Goal: Navigation & Orientation: Understand site structure

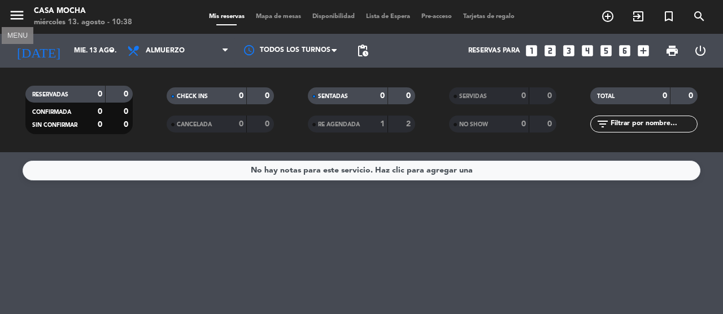
click at [15, 12] on icon "menu" at bounding box center [16, 15] width 17 height 17
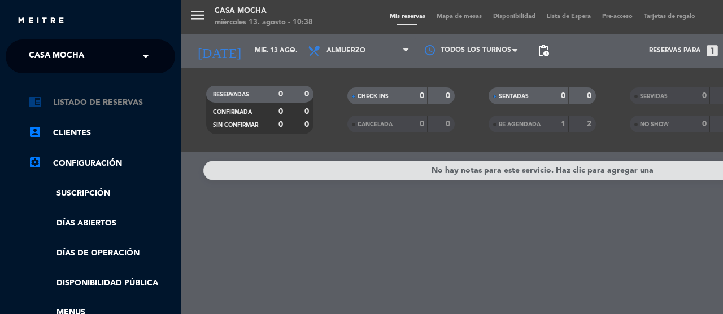
click at [96, 102] on link "chrome_reader_mode Listado de Reservas" at bounding box center [101, 103] width 147 height 14
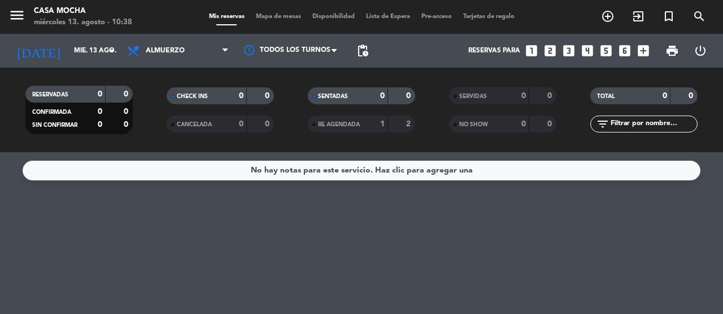
click at [264, 18] on span "Mapa de mesas" at bounding box center [278, 17] width 56 height 6
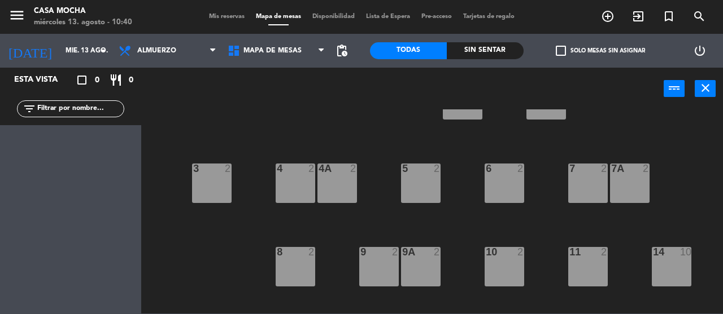
scroll to position [106, 0]
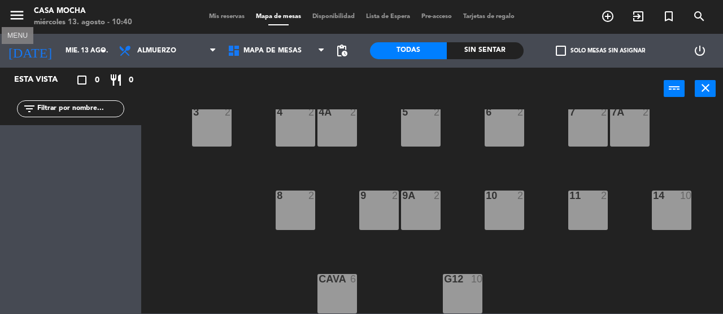
click at [19, 12] on icon "menu" at bounding box center [16, 15] width 17 height 17
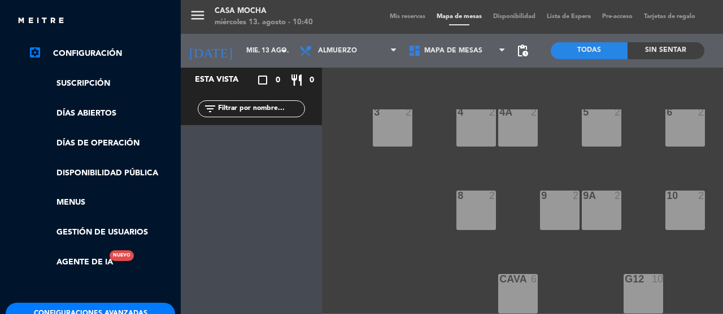
scroll to position [113, 0]
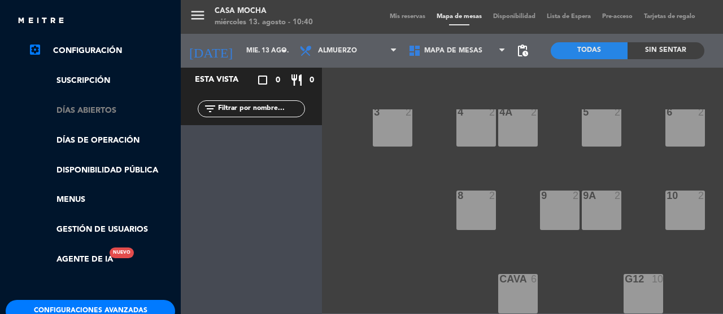
click at [89, 107] on link "Días abiertos" at bounding box center [101, 110] width 147 height 13
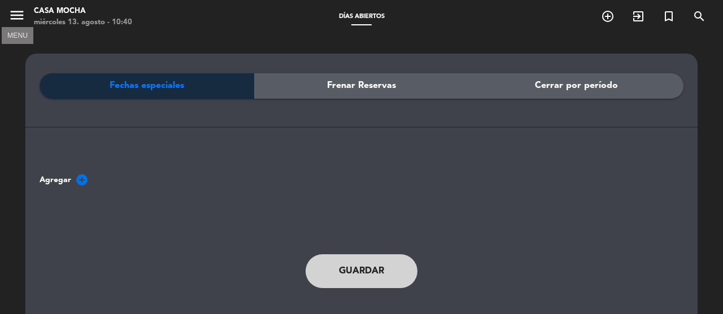
click at [15, 19] on icon "menu" at bounding box center [16, 15] width 17 height 17
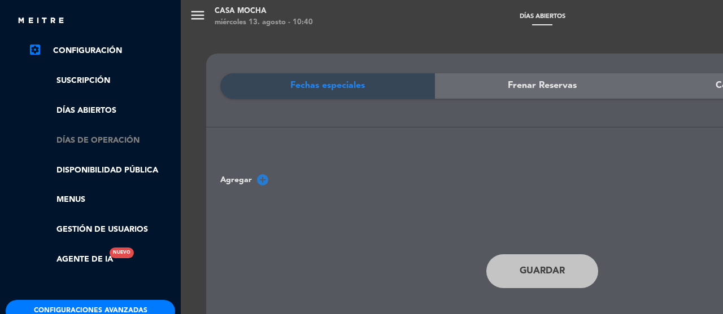
click at [93, 142] on link "Días de Operación" at bounding box center [101, 140] width 147 height 13
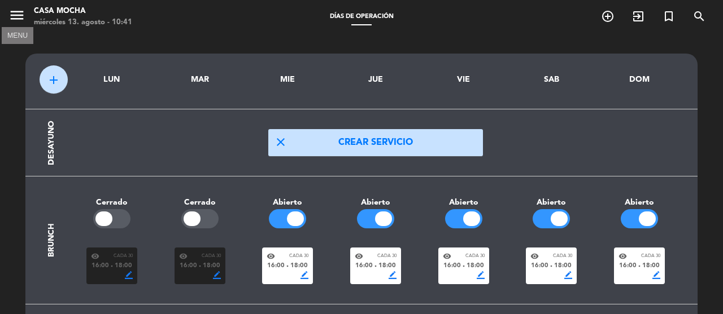
click at [11, 14] on icon "menu" at bounding box center [16, 15] width 17 height 17
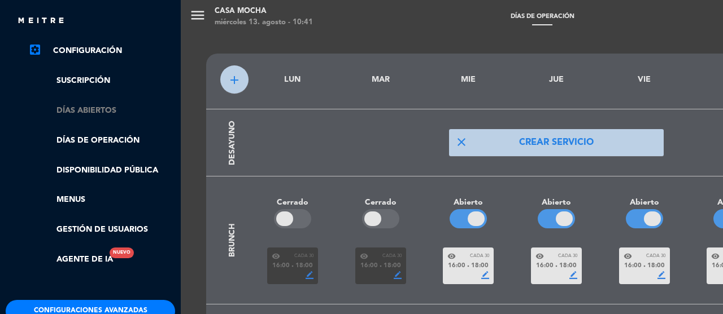
click at [97, 110] on link "Días abiertos" at bounding box center [101, 110] width 147 height 13
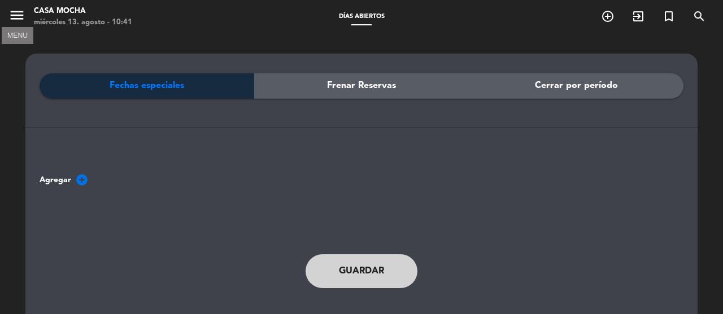
click at [14, 19] on icon "menu" at bounding box center [16, 15] width 17 height 17
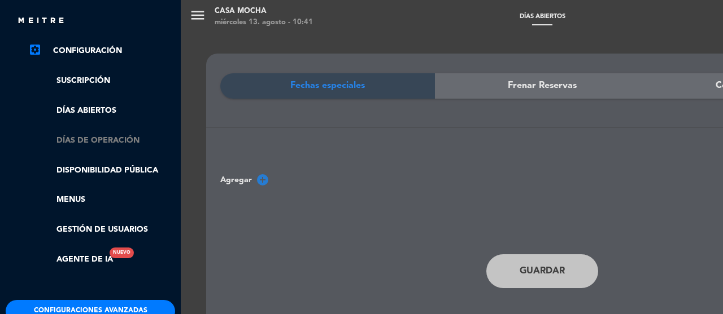
click at [95, 138] on link "Días de Operación" at bounding box center [101, 140] width 147 height 13
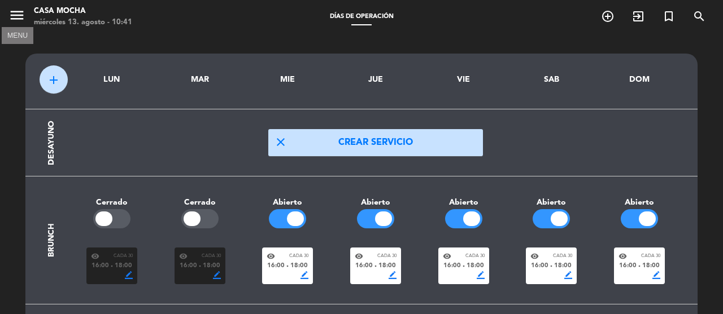
click at [9, 21] on icon "menu" at bounding box center [16, 15] width 17 height 17
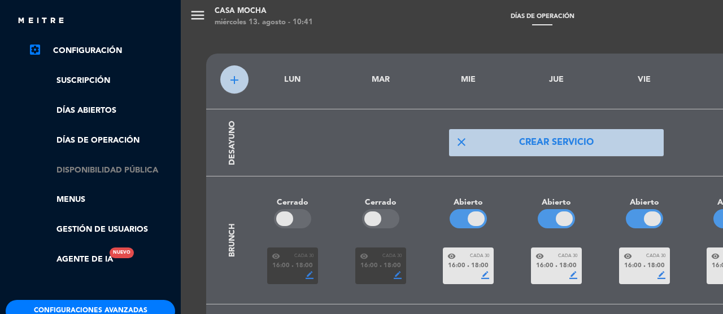
click at [94, 168] on link "Disponibilidad pública" at bounding box center [101, 170] width 147 height 13
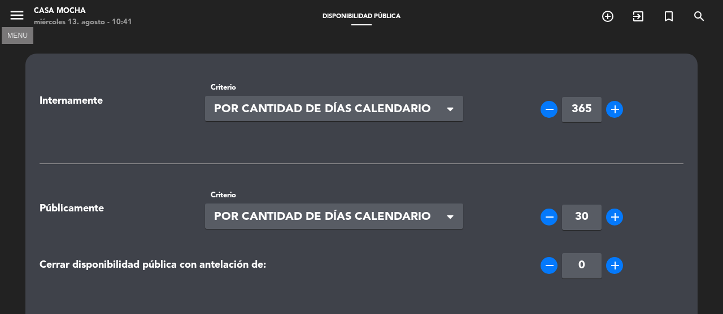
click at [16, 16] on icon "menu" at bounding box center [16, 15] width 17 height 17
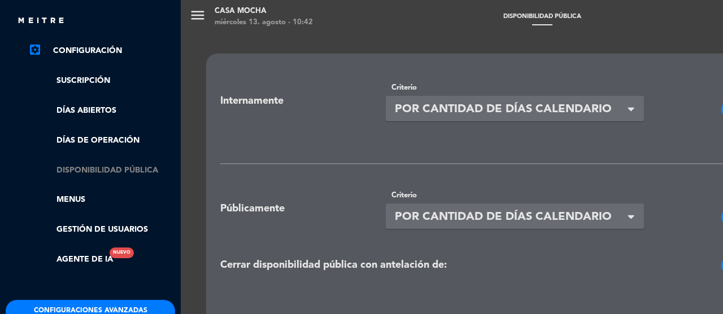
click at [107, 168] on link "Disponibilidad pública" at bounding box center [101, 170] width 147 height 13
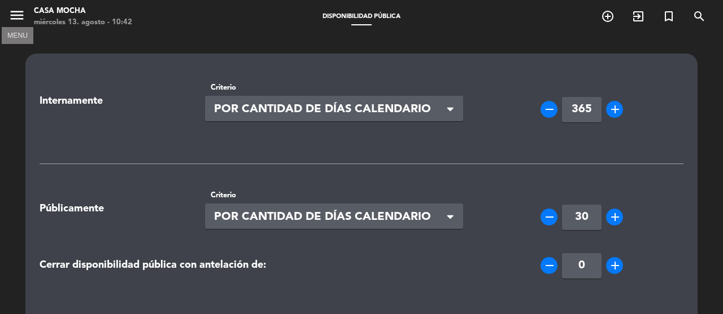
click at [21, 23] on icon "menu" at bounding box center [16, 15] width 17 height 17
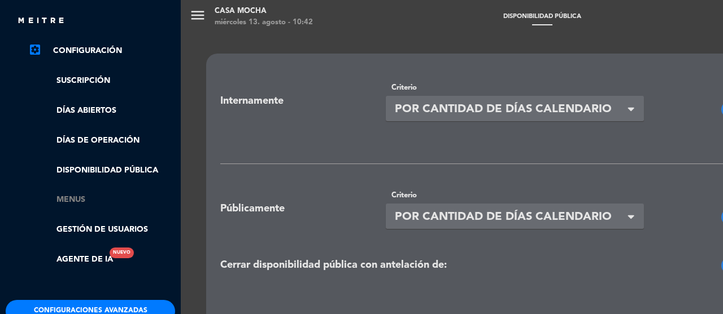
click at [72, 199] on link "Menus" at bounding box center [101, 200] width 147 height 13
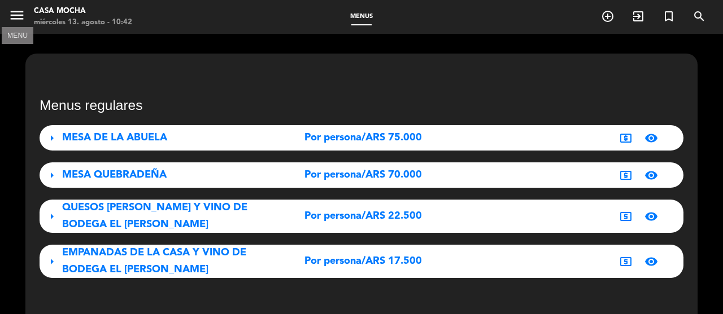
click at [15, 15] on icon "menu" at bounding box center [16, 15] width 17 height 17
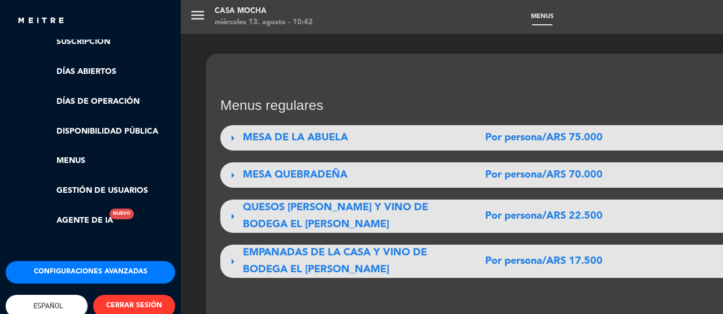
scroll to position [169, 0]
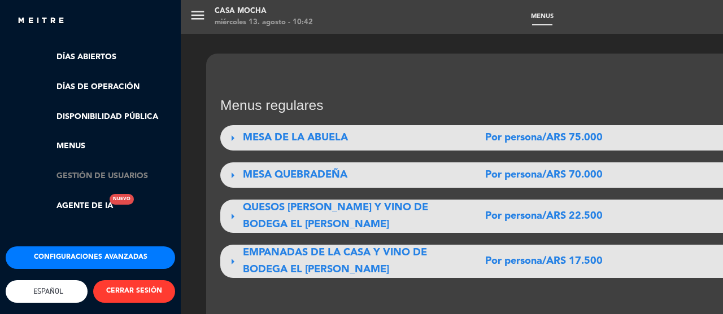
click at [94, 173] on link "Gestión de usuarios" at bounding box center [101, 176] width 147 height 13
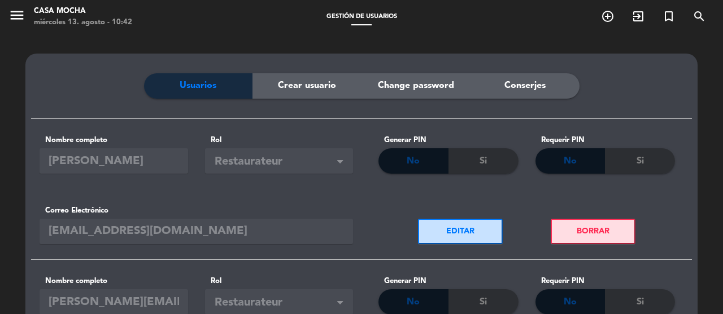
scroll to position [0, 0]
click at [25, 16] on icon "menu" at bounding box center [16, 15] width 17 height 17
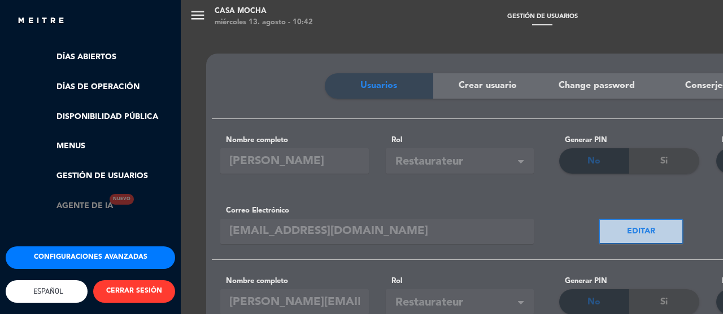
click at [78, 202] on link "Agente de IA Nuevo" at bounding box center [70, 206] width 85 height 13
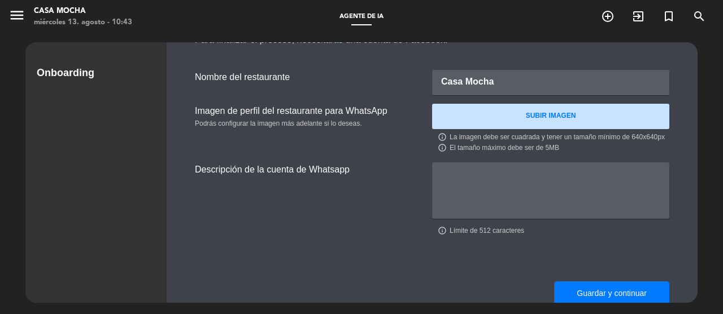
scroll to position [162, 0]
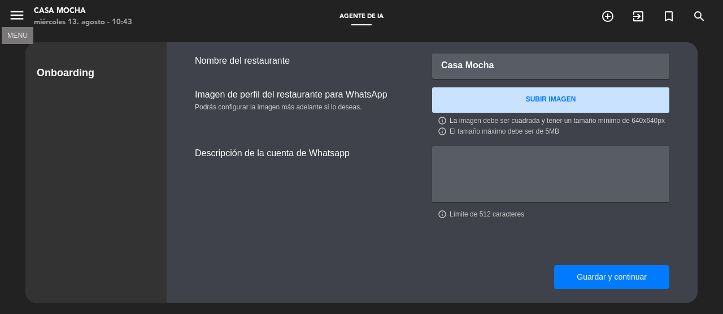
click at [8, 11] on icon "menu" at bounding box center [16, 15] width 17 height 17
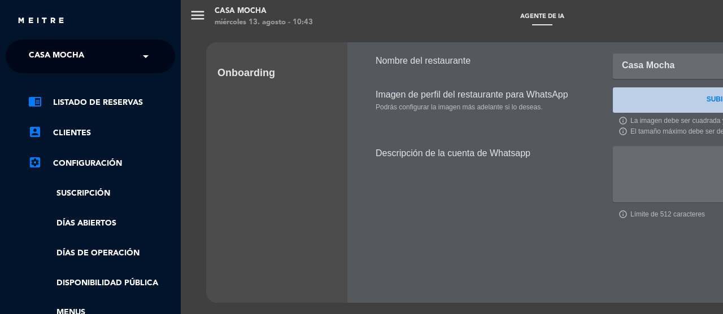
scroll to position [0, 0]
click at [96, 103] on link "chrome_reader_mode Listado de Reservas" at bounding box center [101, 103] width 147 height 14
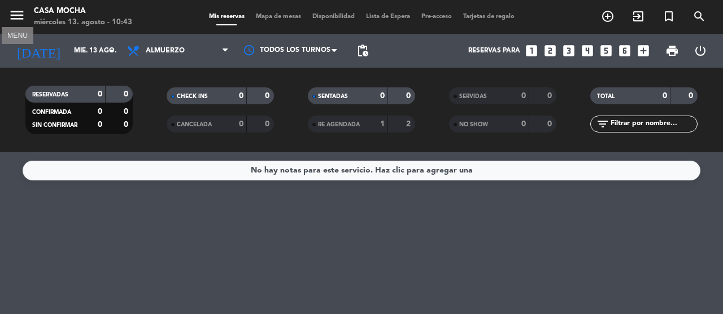
click at [14, 15] on icon "menu" at bounding box center [16, 15] width 17 height 17
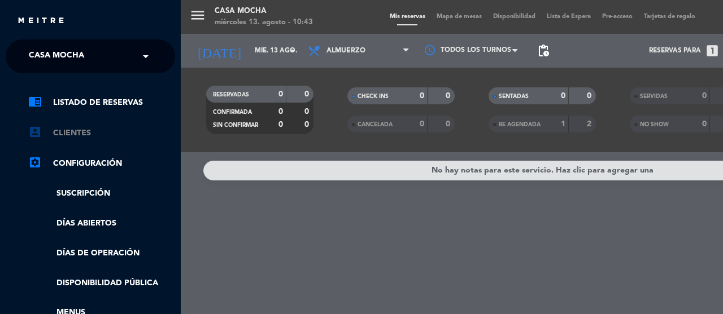
click at [60, 134] on link "account_box Clientes" at bounding box center [101, 133] width 147 height 14
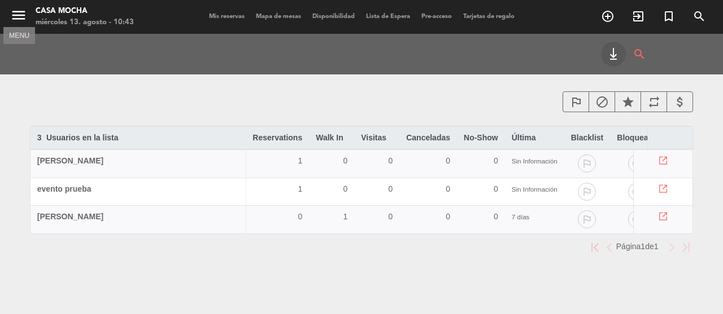
click at [14, 15] on icon "menu" at bounding box center [18, 15] width 17 height 17
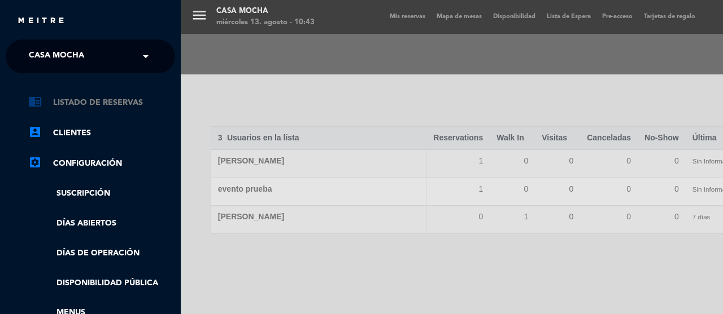
click at [85, 102] on link "chrome_reader_mode Listado de Reservas" at bounding box center [101, 103] width 147 height 14
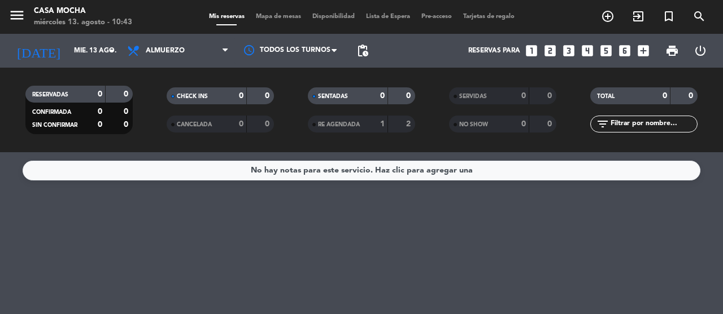
click at [264, 17] on span "Mapa de mesas" at bounding box center [278, 17] width 56 height 6
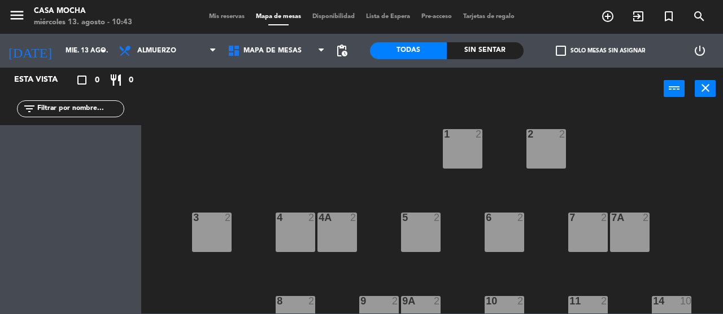
click at [323, 17] on span "Disponibilidad" at bounding box center [333, 17] width 54 height 6
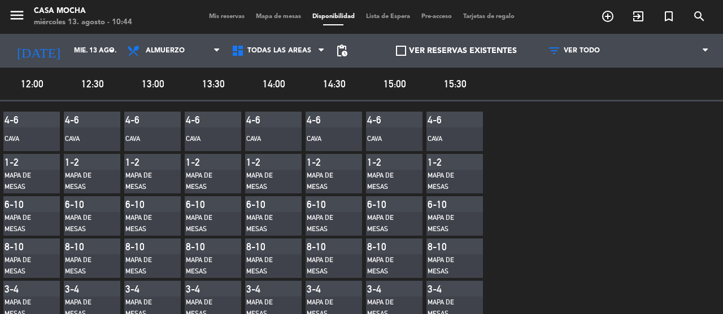
click at [436, 47] on label "VER RESERVAS EXISTENTES" at bounding box center [456, 51] width 121 height 13
click at [456, 51] on input "VER RESERVAS EXISTENTES" at bounding box center [456, 51] width 0 height 0
click at [436, 47] on label "VER RESERVAS EXISTENTES" at bounding box center [456, 51] width 121 height 13
click at [456, 51] on input "VER RESERVAS EXISTENTES" at bounding box center [456, 51] width 0 height 0
click at [452, 52] on label "VER RESERVAS EXISTENTES" at bounding box center [456, 51] width 121 height 13
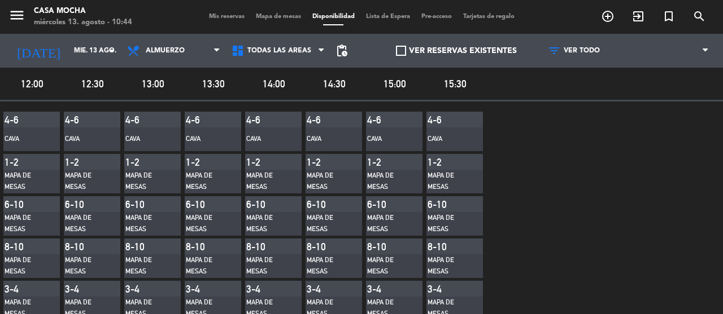
click at [456, 51] on input "VER RESERVAS EXISTENTES" at bounding box center [456, 51] width 0 height 0
click at [396, 52] on span at bounding box center [401, 51] width 10 height 10
click at [456, 51] on input "VER RESERVAS EXISTENTES" at bounding box center [456, 51] width 0 height 0
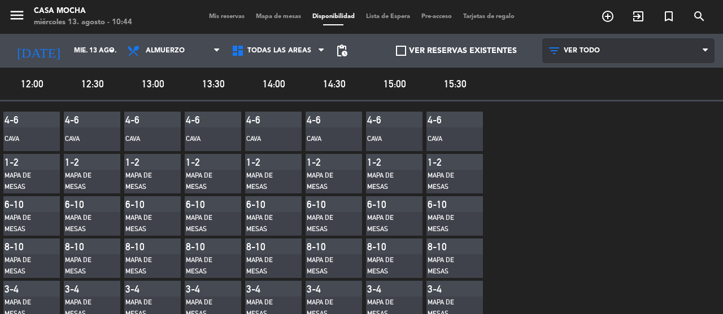
click at [575, 49] on span "VER TODO" at bounding box center [581, 51] width 36 height 8
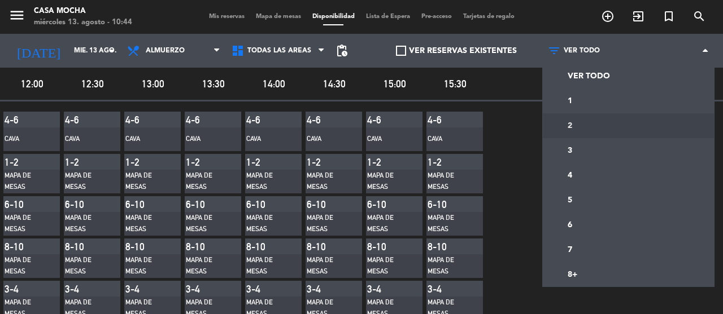
click at [514, 83] on div "12:00 12:30 13:00 13:30 14:00 14:30 15:00 15:30" at bounding box center [361, 85] width 723 height 34
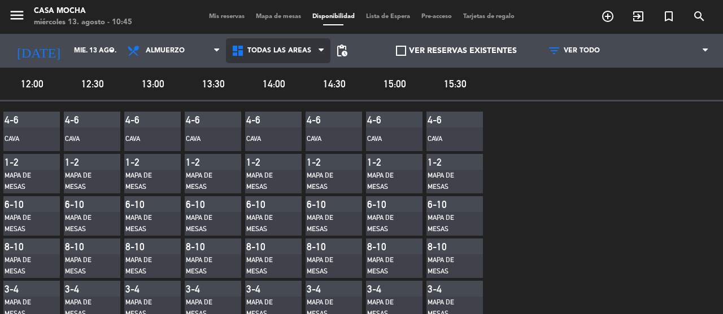
click at [291, 55] on span "Todas las áreas" at bounding box center [279, 51] width 64 height 8
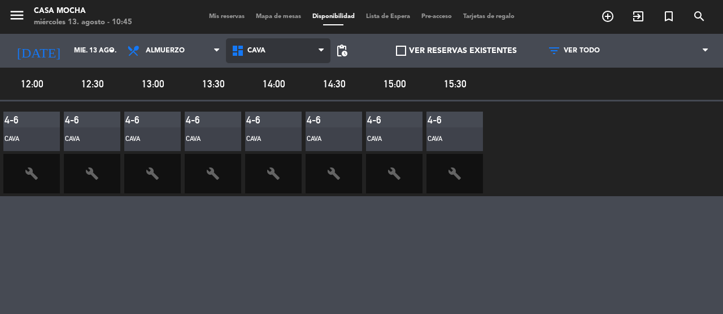
click at [273, 99] on main "menu Casa Mocha [DATE] 13. agosto - 10:45 Mis reservas Mapa de mesas Disponibil…" at bounding box center [361, 157] width 723 height 314
click at [280, 57] on span "CAVA" at bounding box center [278, 50] width 104 height 25
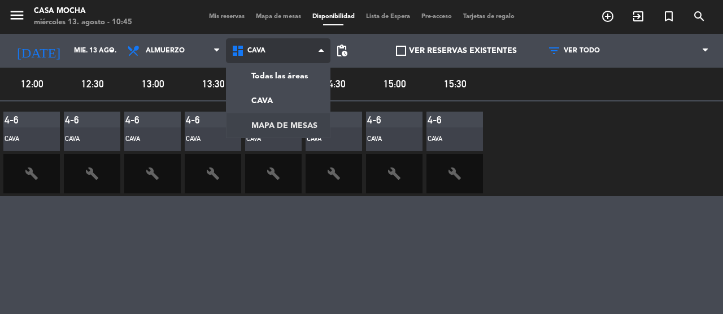
click at [265, 124] on main "menu Casa Mocha [DATE] 13. agosto - 10:45 Mis reservas Mapa de mesas Disponibil…" at bounding box center [361, 157] width 723 height 314
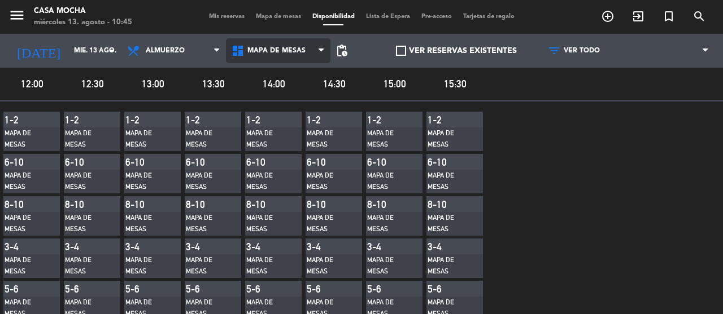
click at [281, 54] on span "MAPA DE MESAS" at bounding box center [276, 51] width 58 height 8
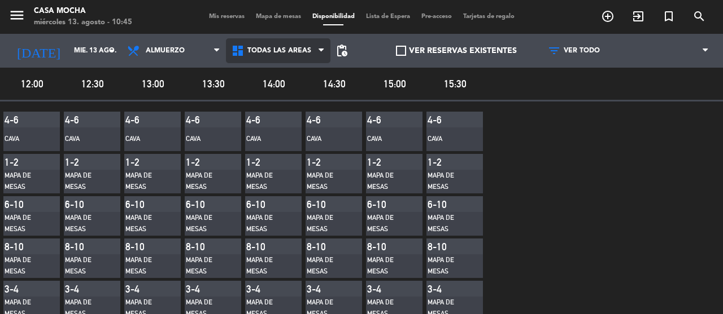
click at [265, 78] on main "menu Casa Mocha [DATE] 13. agosto - 10:45 Mis reservas Mapa de mesas Disponibil…" at bounding box center [361, 157] width 723 height 314
click at [279, 50] on span "Todas las áreas" at bounding box center [279, 51] width 64 height 8
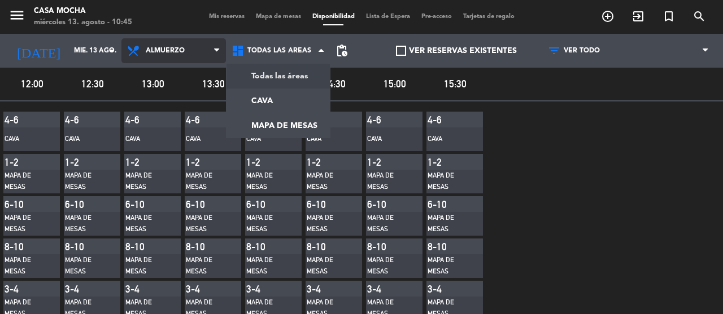
click at [187, 48] on span "Almuerzo" at bounding box center [173, 50] width 104 height 25
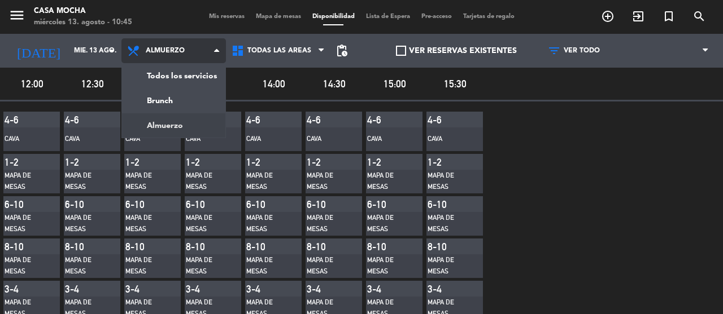
click at [170, 124] on main "menu Casa Mocha [DATE] 13. agosto - 10:45 Mis reservas Mapa de mesas Disponibil…" at bounding box center [361, 157] width 723 height 314
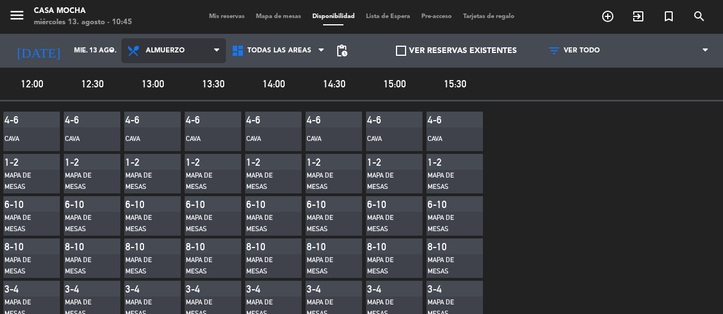
click at [203, 51] on span "Almuerzo" at bounding box center [173, 50] width 104 height 25
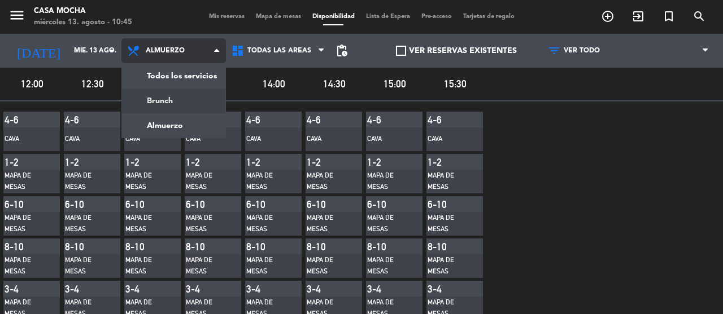
click at [167, 98] on main "menu Casa Mocha [DATE] 13. agosto - 10:45 Mis reservas Mapa de mesas Disponibil…" at bounding box center [361, 157] width 723 height 314
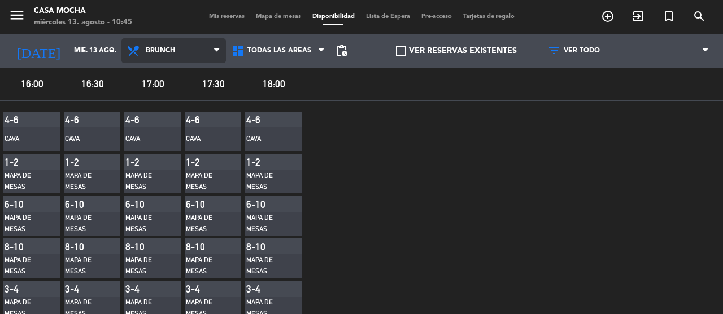
click at [172, 51] on span "Brunch" at bounding box center [160, 51] width 29 height 8
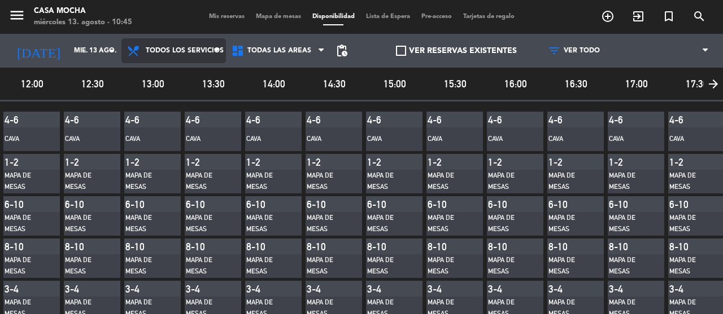
click at [184, 72] on main "menu Casa Mocha [DATE] 13. agosto - 10:45 Mis reservas Mapa de mesas Disponibil…" at bounding box center [361, 157] width 723 height 314
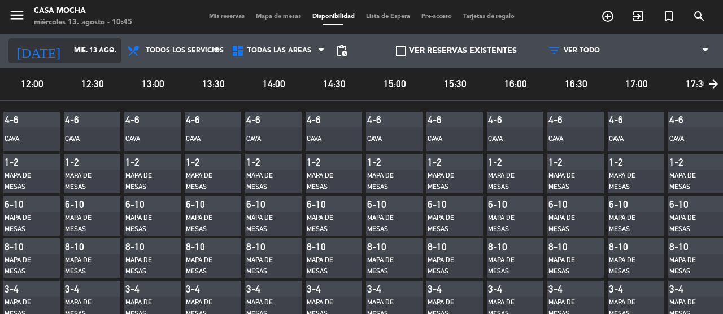
click at [78, 52] on input "mié. 13 ago." at bounding box center [113, 50] width 90 height 19
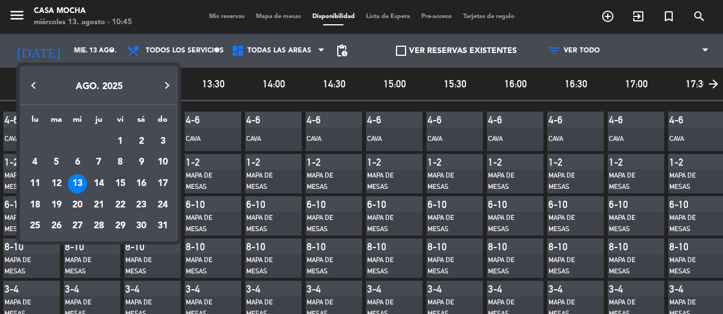
click at [122, 189] on div "15" at bounding box center [120, 183] width 19 height 19
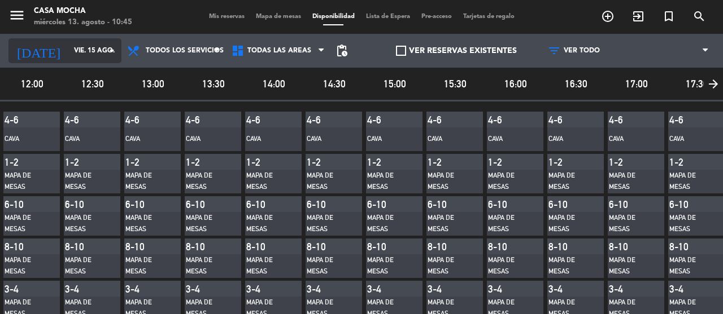
click at [99, 45] on input "vie. 15 ago." at bounding box center [113, 50] width 90 height 19
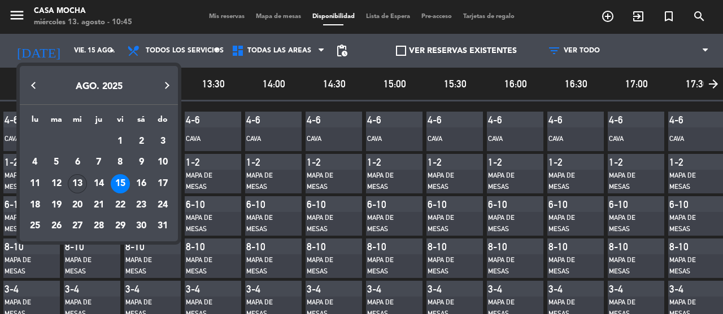
click at [76, 185] on div "13" at bounding box center [77, 183] width 19 height 19
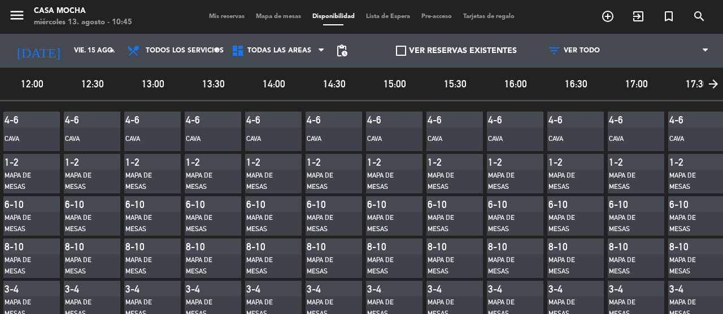
type input "mié. 13 ago."
click at [190, 48] on span "Todos los servicios" at bounding box center [185, 51] width 78 height 8
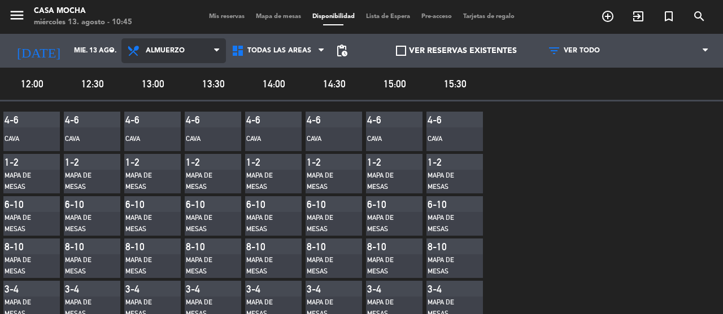
click at [176, 126] on main "menu Casa Mocha [DATE] 13. agosto - 10:45 Mis reservas Mapa de mesas Disponibil…" at bounding box center [361, 157] width 723 height 314
click at [173, 55] on span "Almuerzo" at bounding box center [173, 50] width 104 height 25
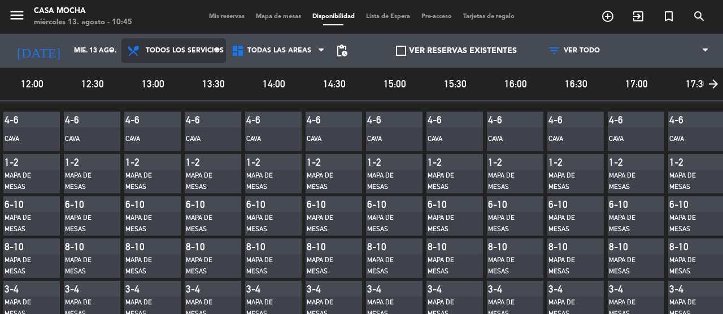
click at [178, 74] on main "menu Casa Mocha [DATE] 13. agosto - 10:45 Mis reservas Mapa de mesas Disponibil…" at bounding box center [361, 157] width 723 height 314
click at [210, 20] on span "Mis reservas" at bounding box center [226, 17] width 47 height 6
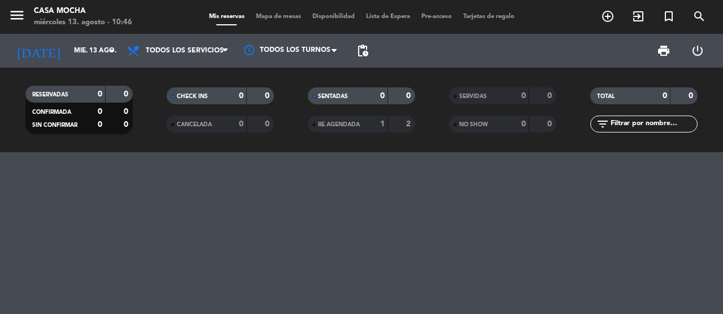
click at [283, 17] on span "Mapa de mesas" at bounding box center [278, 17] width 56 height 6
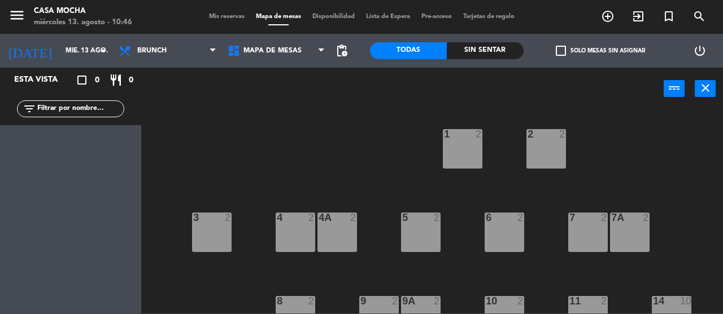
click at [341, 19] on span "Disponibilidad" at bounding box center [333, 17] width 54 height 6
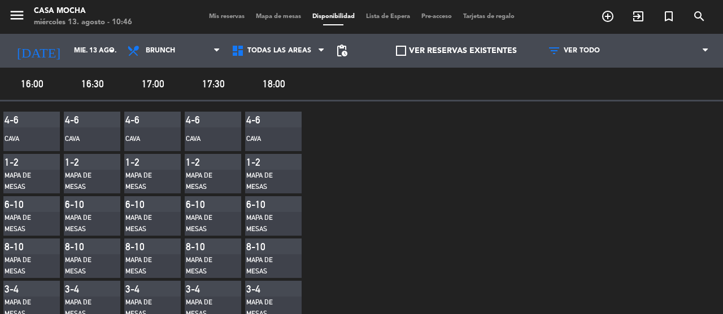
click at [380, 15] on span "Lista de Espera" at bounding box center [387, 17] width 55 height 6
